Goal: Task Accomplishment & Management: Manage account settings

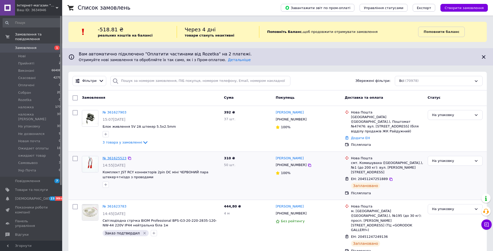
click at [108, 158] on link "№ 361625523" at bounding box center [115, 158] width 24 height 4
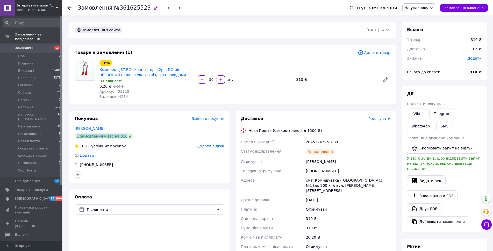
drag, startPoint x: 83, startPoint y: 136, endPoint x: 120, endPoint y: 136, distance: 37.1
click at [120, 136] on div "1 замовлення у вас на 310 ₴" at bounding box center [104, 136] width 59 height 6
click at [134, 136] on div "1 замовлення у вас на 310 ₴" at bounding box center [150, 136] width 150 height 6
drag, startPoint x: 306, startPoint y: 160, endPoint x: 340, endPoint y: 160, distance: 33.7
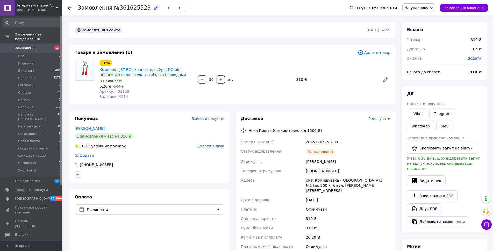
click at [340, 160] on div "[PERSON_NAME]" at bounding box center [348, 161] width 87 height 9
click at [248, 59] on div "- 6% Комплект JST RCY коннекторів 2pin DC міні ЧЕРВОНИЙ пара штекер+гніздо з пр…" at bounding box center [244, 79] width 295 height 41
click at [53, 46] on link "Замовлення 1" at bounding box center [32, 48] width 64 height 9
